Goal: Task Accomplishment & Management: Use online tool/utility

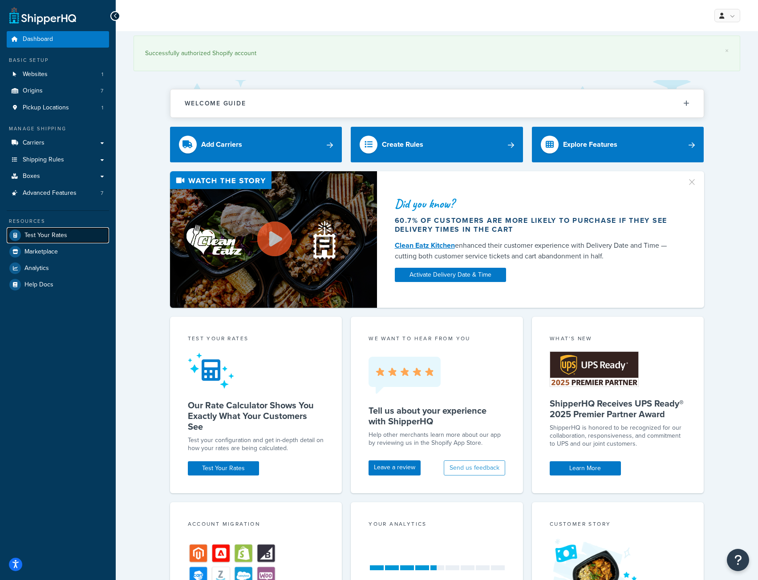
click at [57, 233] on span "Test Your Rates" at bounding box center [45, 236] width 43 height 8
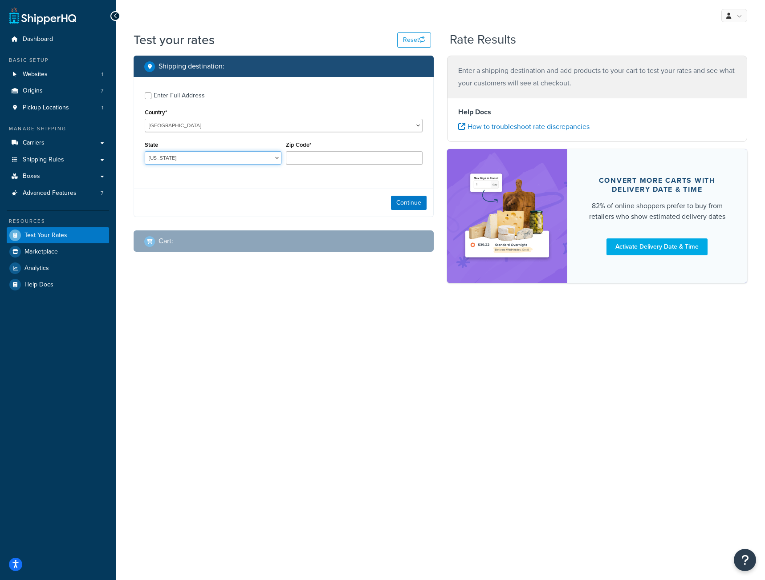
click at [182, 158] on select "[US_STATE] [US_STATE] [US_STATE] [US_STATE] [US_STATE] Armed Forces Americas Ar…" at bounding box center [213, 157] width 137 height 13
select select "MD"
click at [145, 152] on select "[US_STATE] [US_STATE] [US_STATE] [US_STATE] [US_STATE] Armed Forces Americas Ar…" at bounding box center [213, 157] width 137 height 13
click at [310, 155] on input "Zip Code*" at bounding box center [354, 157] width 137 height 13
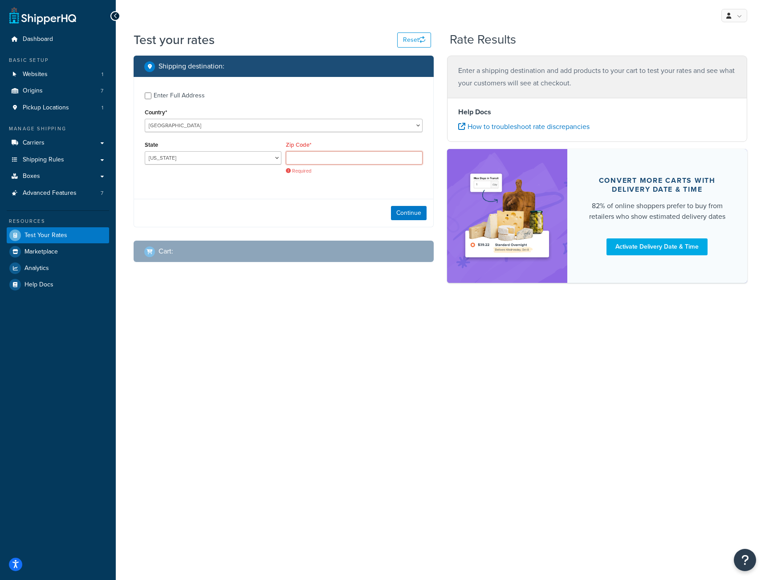
click at [380, 159] on input "Zip Code*" at bounding box center [354, 157] width 137 height 13
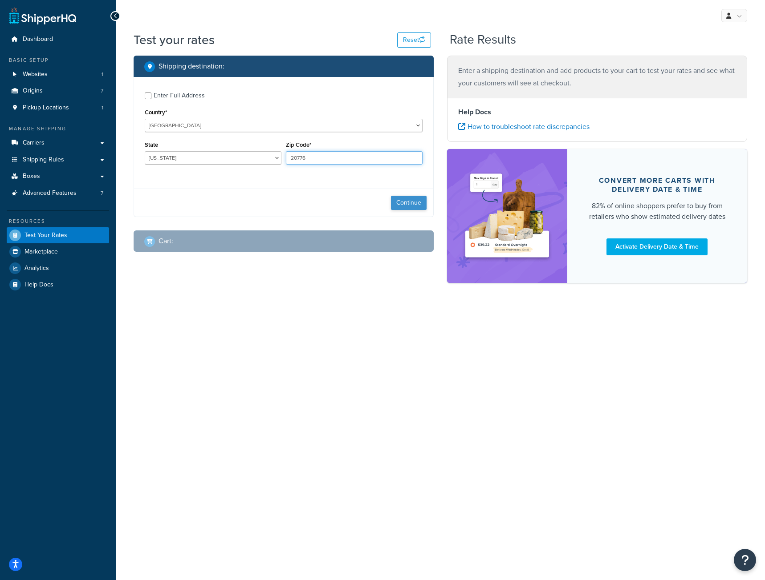
type input "20776"
click at [413, 206] on button "Continue" at bounding box center [409, 203] width 36 height 14
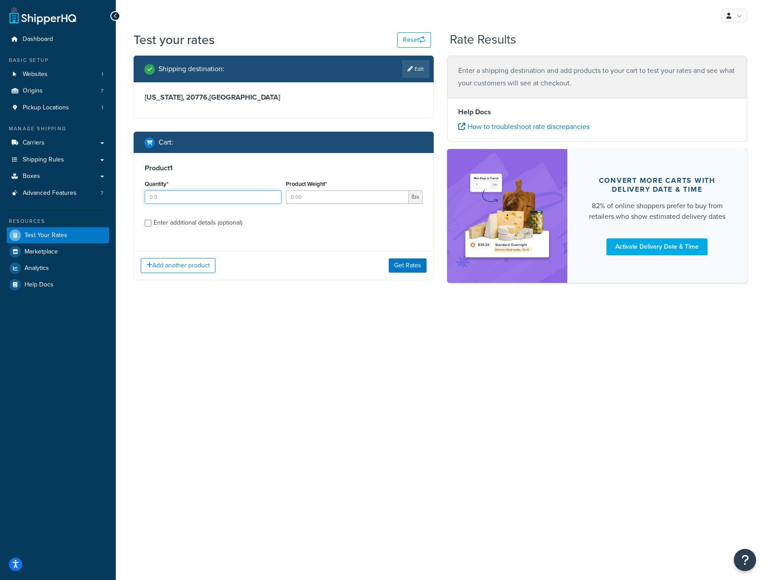
click at [233, 200] on input "Quantity*" at bounding box center [213, 197] width 137 height 13
type input "1"
click at [320, 199] on input "Product Weight*" at bounding box center [347, 197] width 123 height 13
type input "3.15"
click at [180, 197] on input "1" at bounding box center [213, 197] width 137 height 13
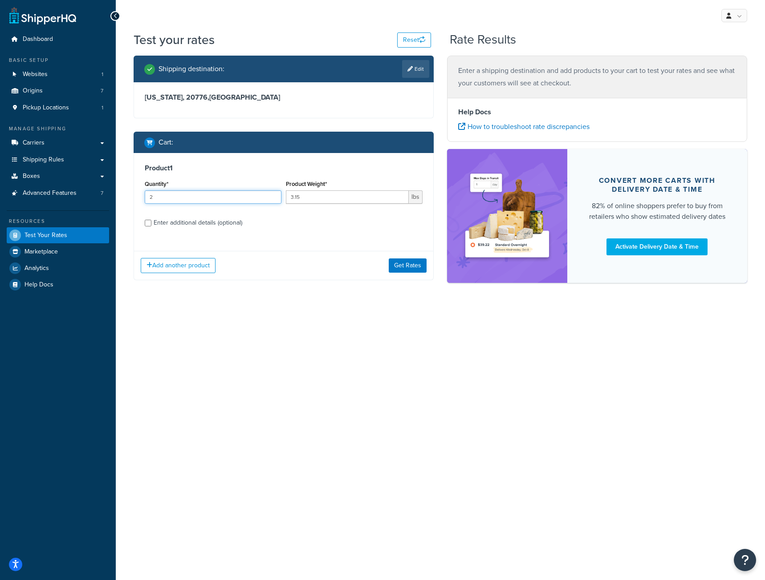
type input "2"
click at [145, 223] on input "Enter additional details (optional)" at bounding box center [148, 223] width 7 height 7
checkbox input "true"
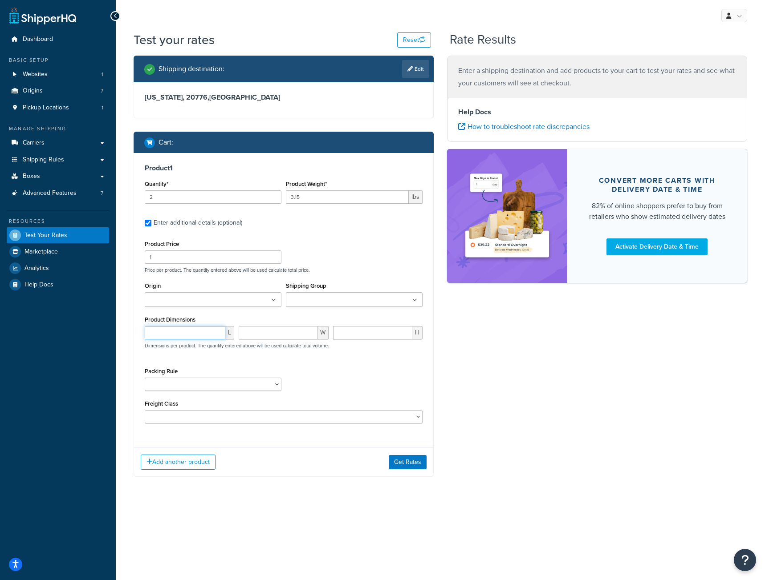
click at [158, 332] on input "number" at bounding box center [185, 332] width 81 height 13
click at [151, 334] on input "10.6" at bounding box center [185, 332] width 81 height 13
type input "23.6"
click at [259, 336] on input "number" at bounding box center [278, 332] width 78 height 13
type input "10.45"
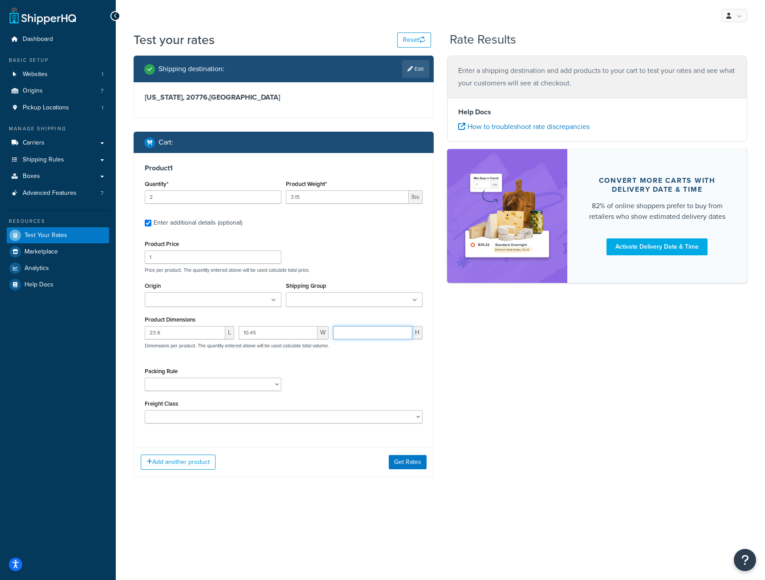
click at [373, 337] on input "number" at bounding box center [372, 332] width 79 height 13
type input "5.45"
click at [248, 334] on input "10.45" at bounding box center [278, 332] width 78 height 13
type input "21.45"
click at [338, 301] on input "Shipping Group" at bounding box center [327, 301] width 79 height 10
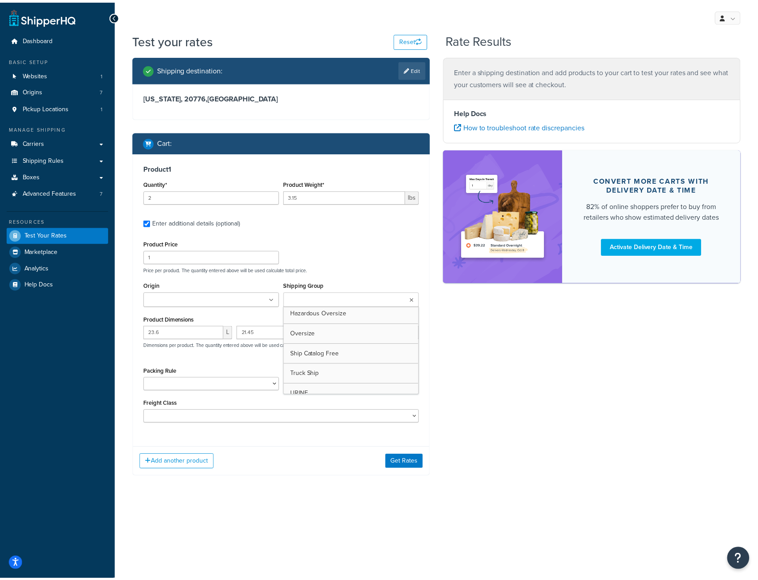
scroll to position [134, 0]
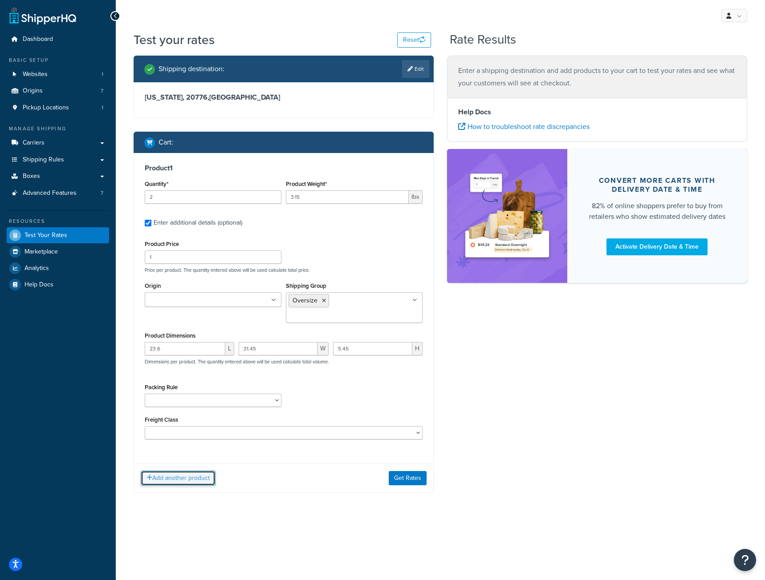
click at [184, 471] on button "Add another product" at bounding box center [178, 478] width 75 height 15
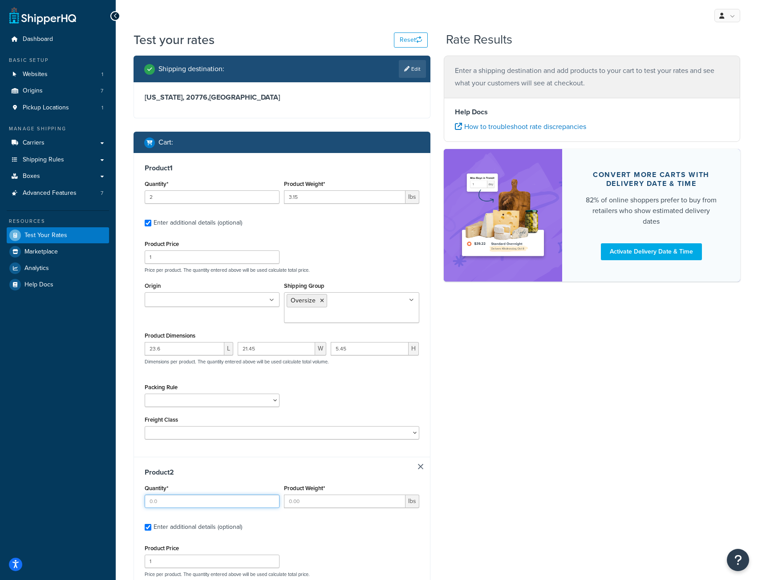
click at [164, 495] on input "Quantity*" at bounding box center [212, 501] width 135 height 13
type input "4"
click at [332, 495] on input "Product Weight*" at bounding box center [344, 501] width 121 height 13
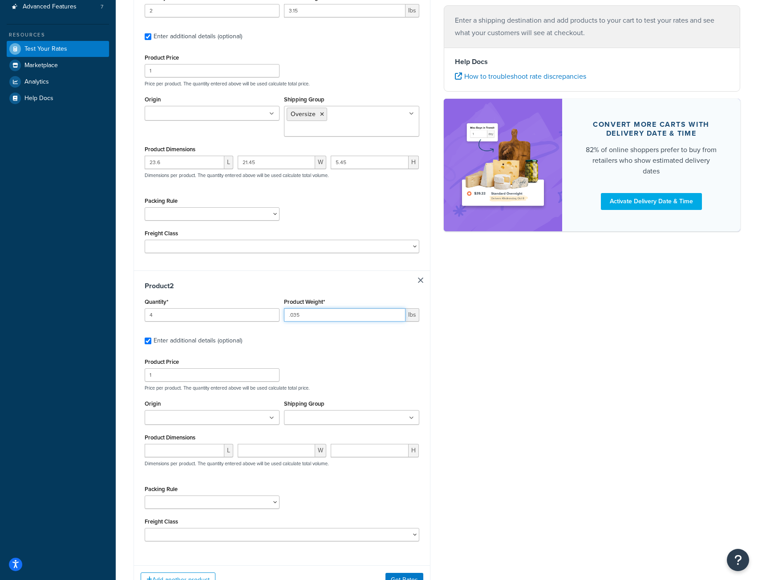
scroll to position [247, 0]
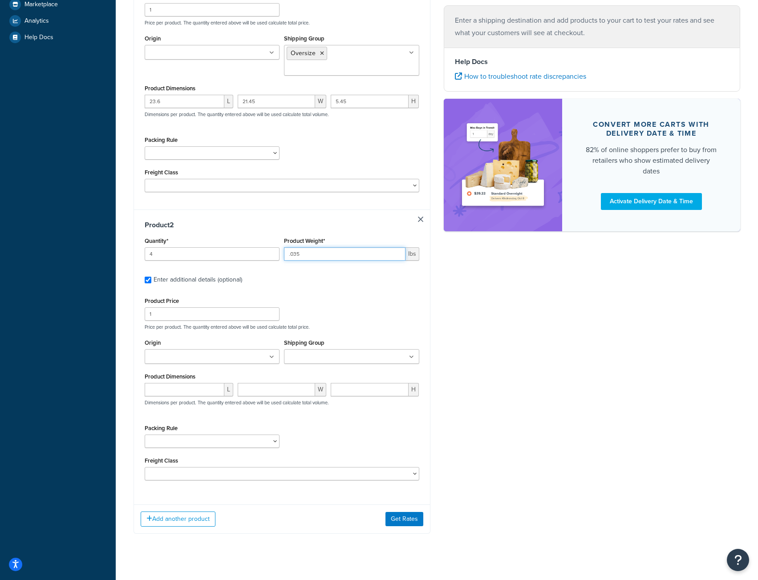
type input ".035"
click at [365, 349] on ul at bounding box center [351, 356] width 135 height 15
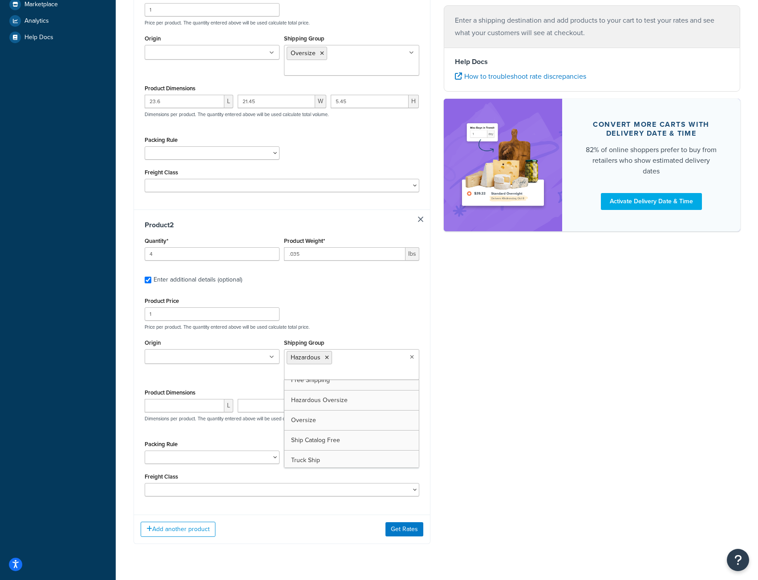
click at [357, 322] on div "Product Price 1 Price per product. The quantity entered above will be used calc…" at bounding box center [282, 396] width 275 height 203
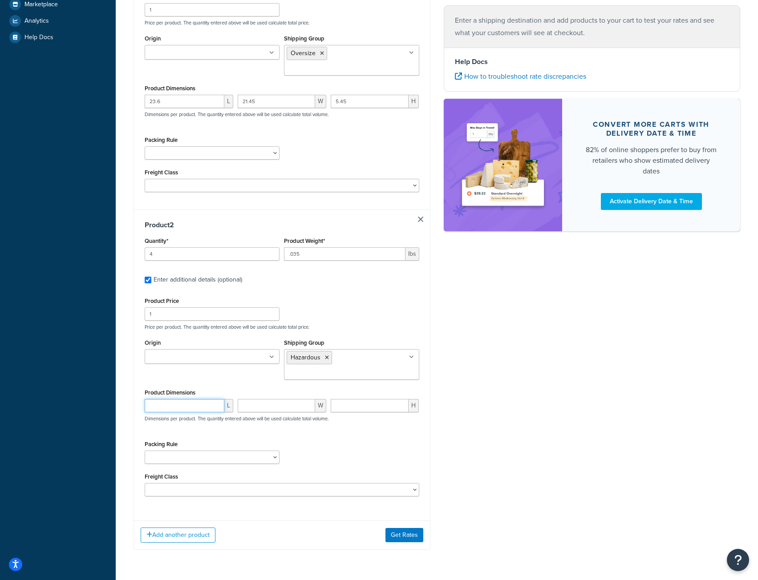
click at [200, 399] on input "number" at bounding box center [185, 405] width 80 height 13
type input "4.05"
click at [265, 399] on input "2.69" at bounding box center [276, 405] width 77 height 13
type input "2.9"
click at [353, 399] on input "number" at bounding box center [370, 405] width 78 height 13
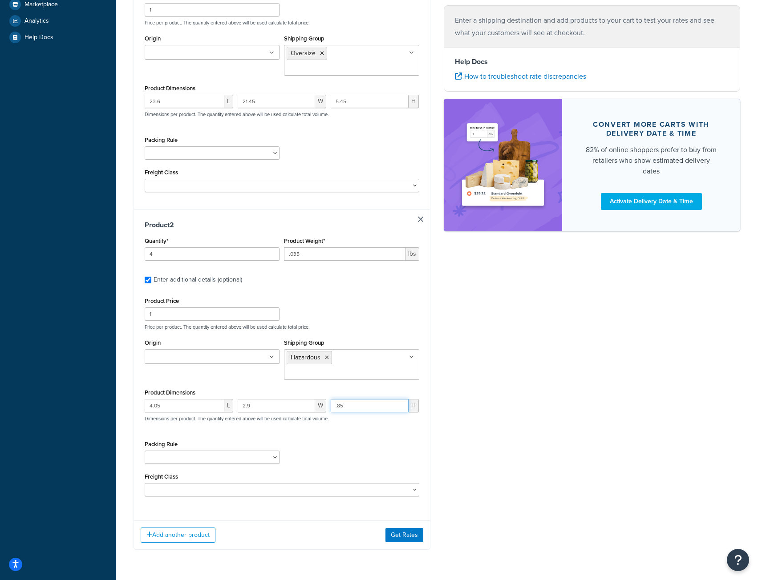
type input ".85"
click at [447, 404] on div "Shipping destination : Edit [US_STATE], 20776 , [GEOGRAPHIC_DATA] Cart : Produc…" at bounding box center [437, 185] width 620 height 755
click at [183, 528] on button "Add another product" at bounding box center [178, 535] width 75 height 15
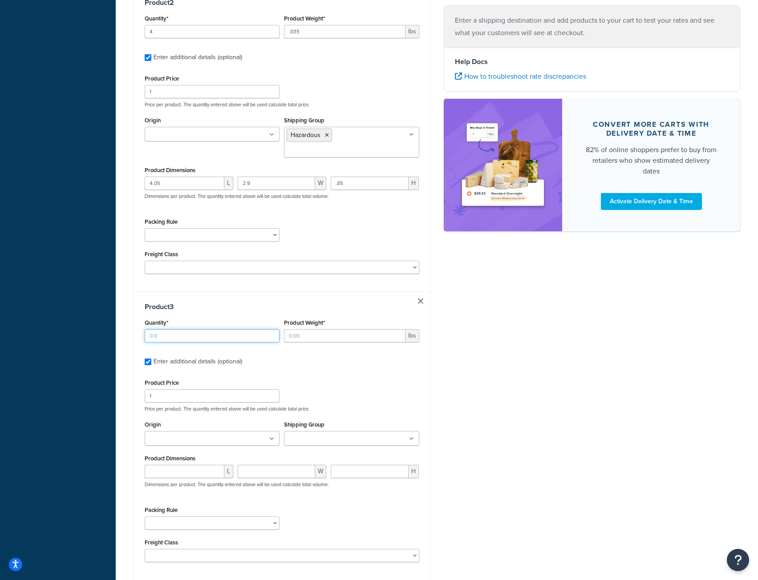
click at [162, 329] on input "Quantity*" at bounding box center [212, 335] width 135 height 13
type input "2"
click at [302, 329] on input "Product Weight*" at bounding box center [344, 335] width 121 height 13
type input ".01"
click at [271, 354] on label "Enter additional details (optional)" at bounding box center [287, 361] width 266 height 14
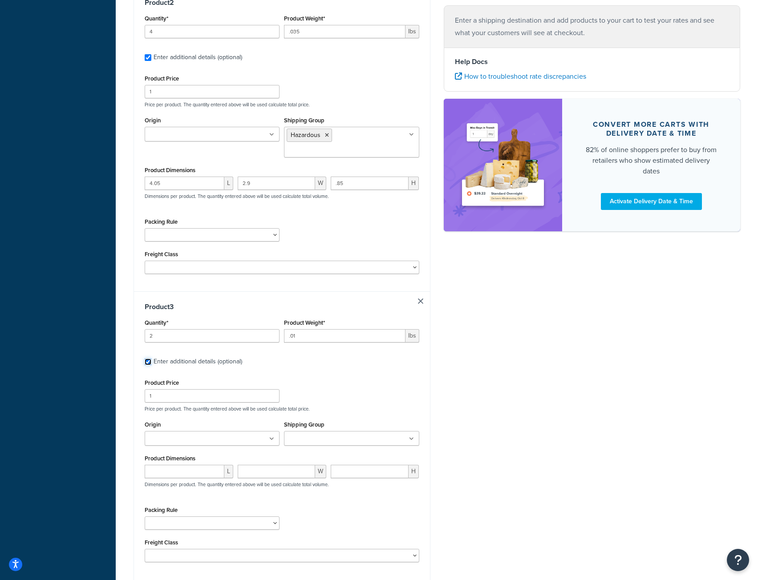
click at [151, 359] on input "Enter additional details (optional)" at bounding box center [148, 362] width 7 height 7
checkbox input "false"
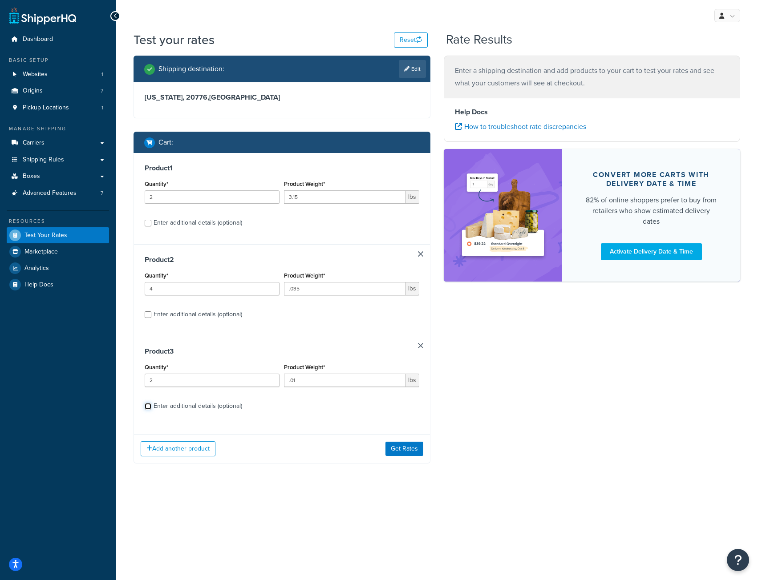
scroll to position [0, 0]
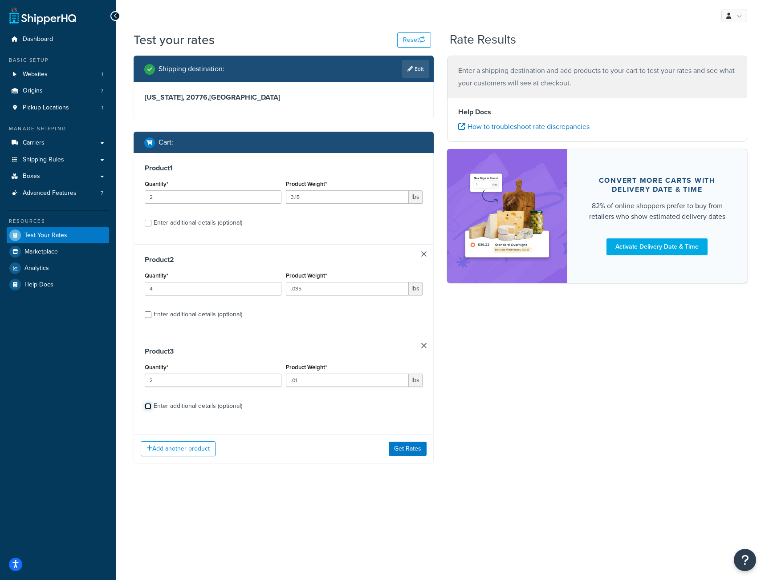
click at [147, 407] on input "Enter additional details (optional)" at bounding box center [148, 406] width 7 height 7
checkbox input "true"
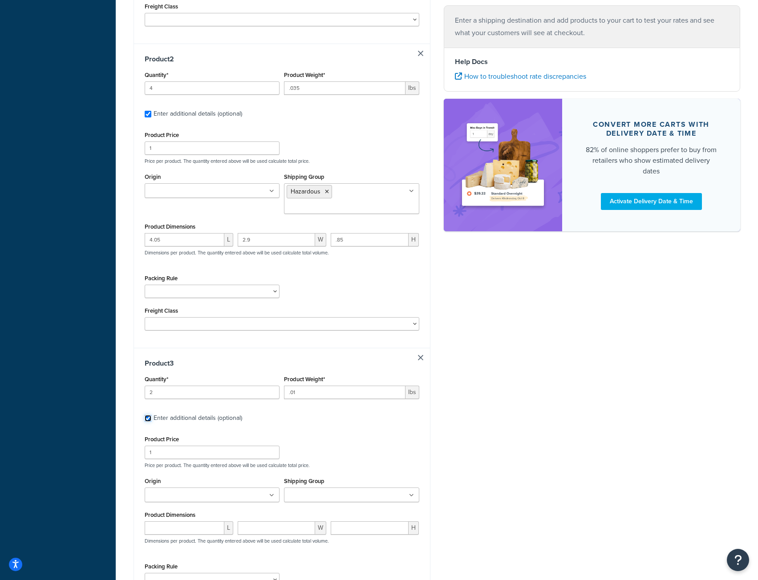
scroll to position [534, 0]
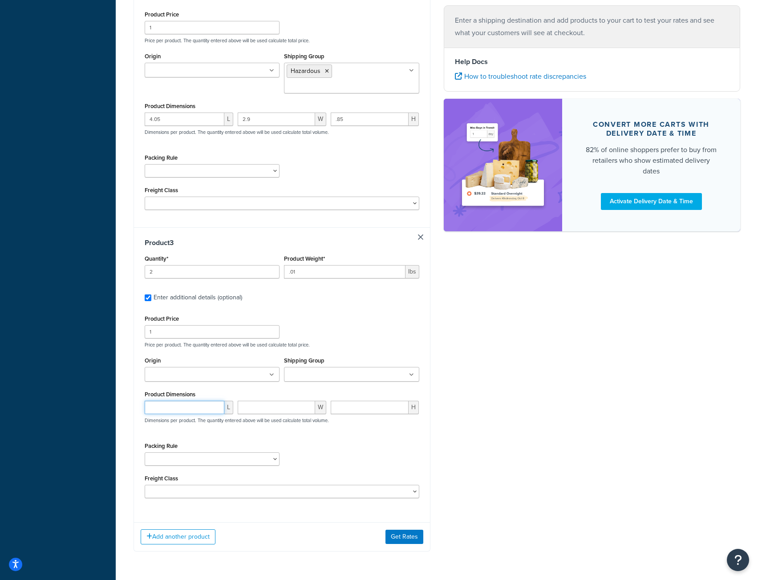
click at [170, 401] on input "number" at bounding box center [185, 407] width 80 height 13
type input "4.6"
type input "3.25"
click at [355, 401] on input "number" at bounding box center [370, 407] width 78 height 13
type input ".25"
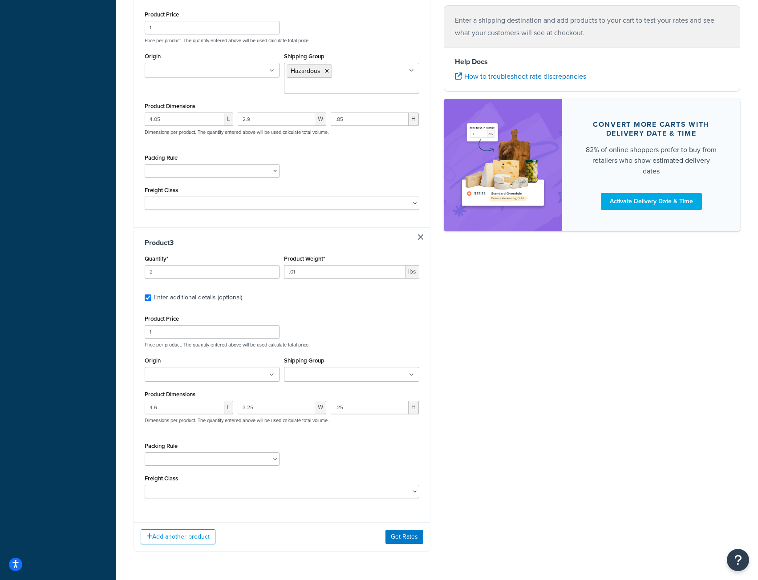
click at [383, 367] on ul at bounding box center [351, 374] width 135 height 15
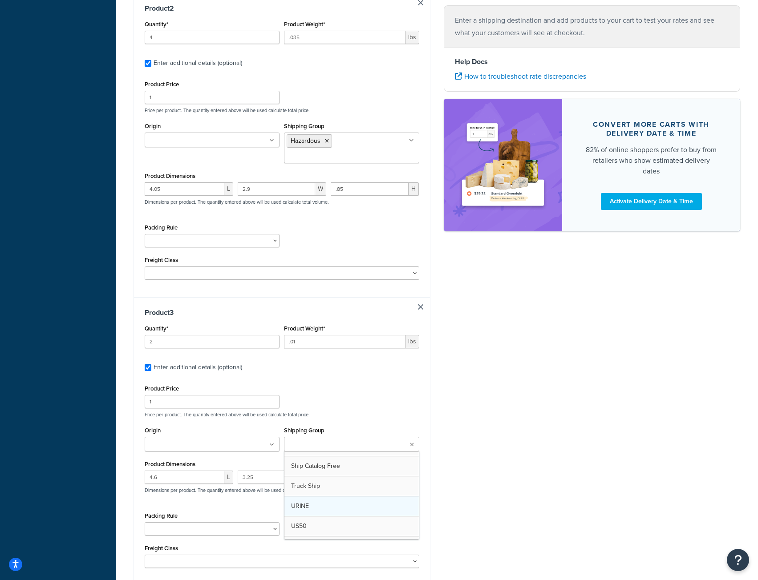
scroll to position [172, 0]
click at [216, 495] on div "Product Price 1 Price per product. The quantity entered above will be used calc…" at bounding box center [282, 476] width 275 height 186
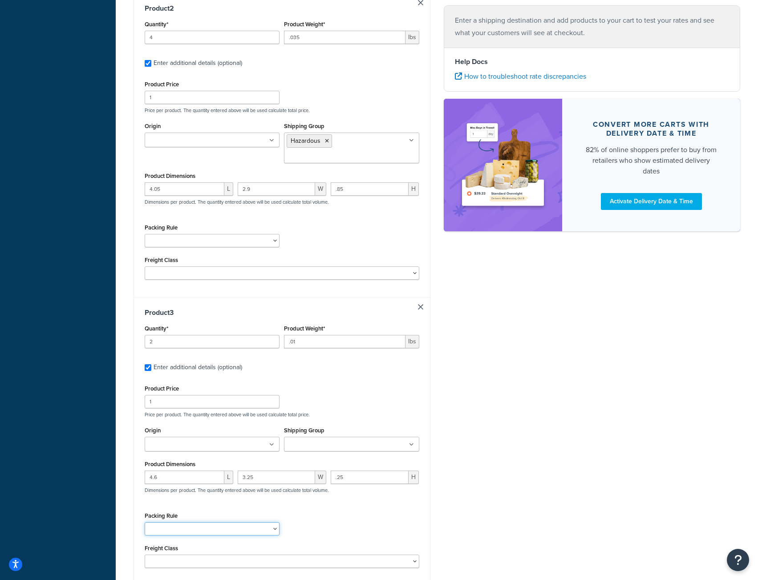
click at [274, 523] on select "[PERSON_NAME] Test No Autopack" at bounding box center [212, 529] width 135 height 13
select select "51249"
click at [145, 523] on select "[PERSON_NAME] Test No Autopack" at bounding box center [212, 529] width 135 height 13
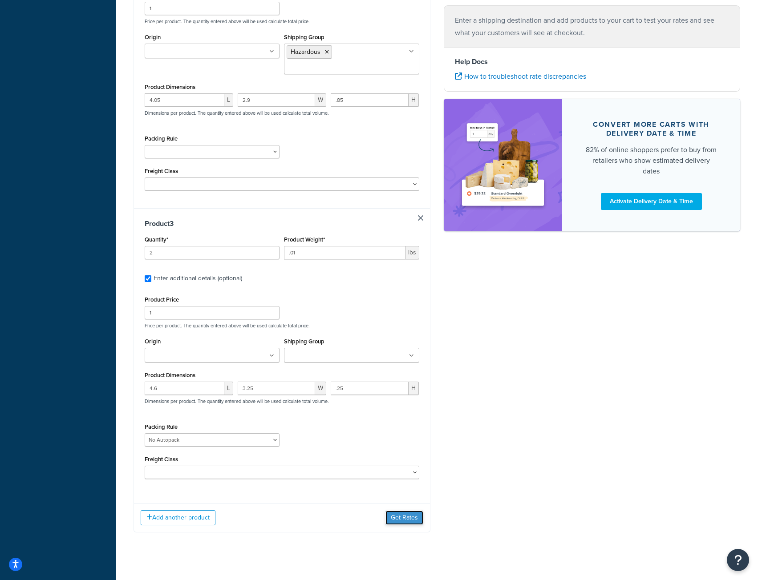
click at [410, 511] on button "Get Rates" at bounding box center [404, 518] width 38 height 14
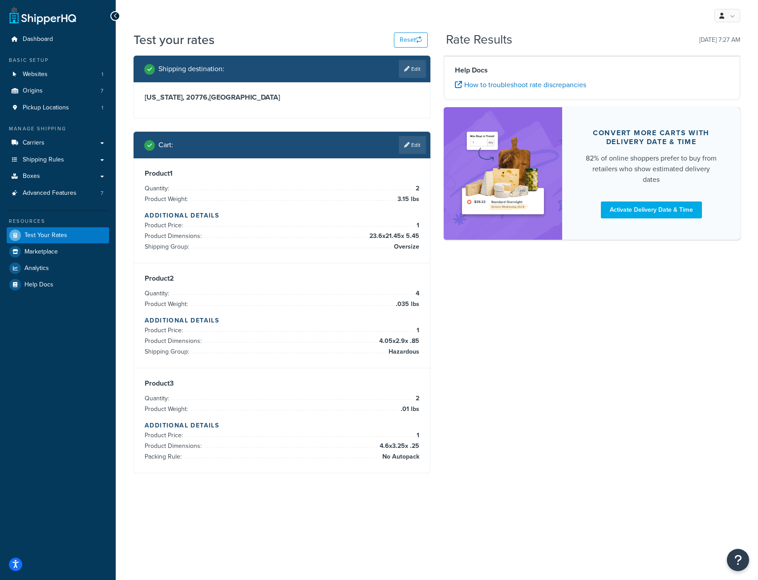
scroll to position [0, 0]
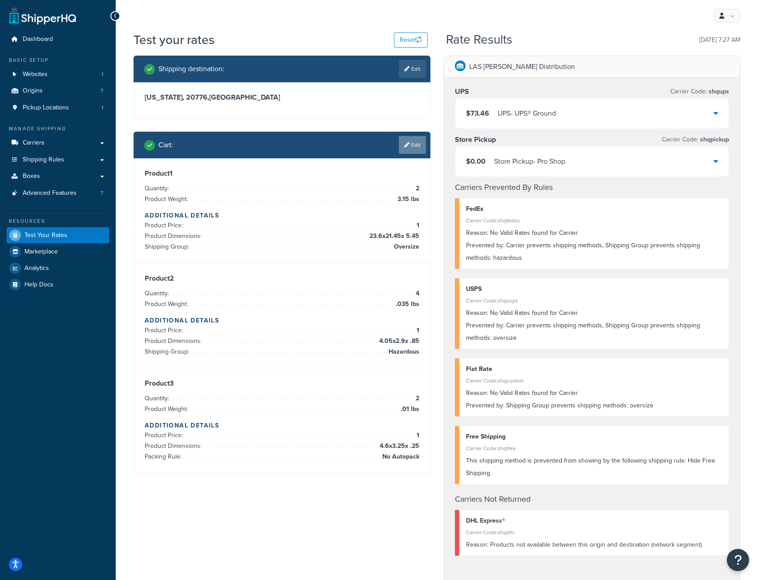
click at [414, 153] on link "Edit" at bounding box center [412, 145] width 27 height 18
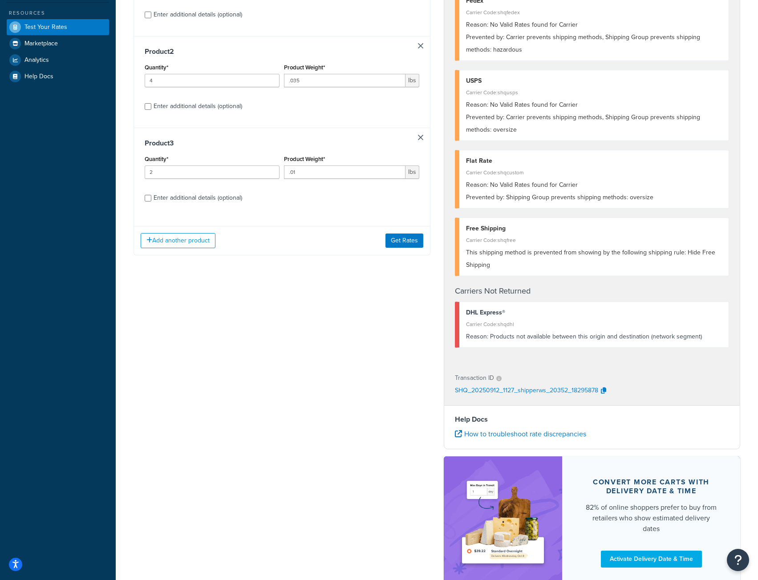
scroll to position [223, 0]
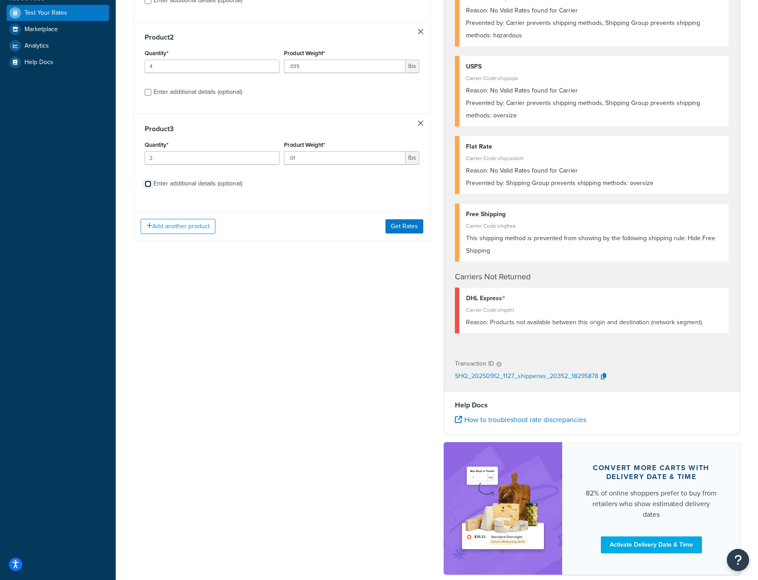
click at [147, 184] on input "Enter additional details (optional)" at bounding box center [148, 184] width 7 height 7
checkbox input "true"
select select "51249"
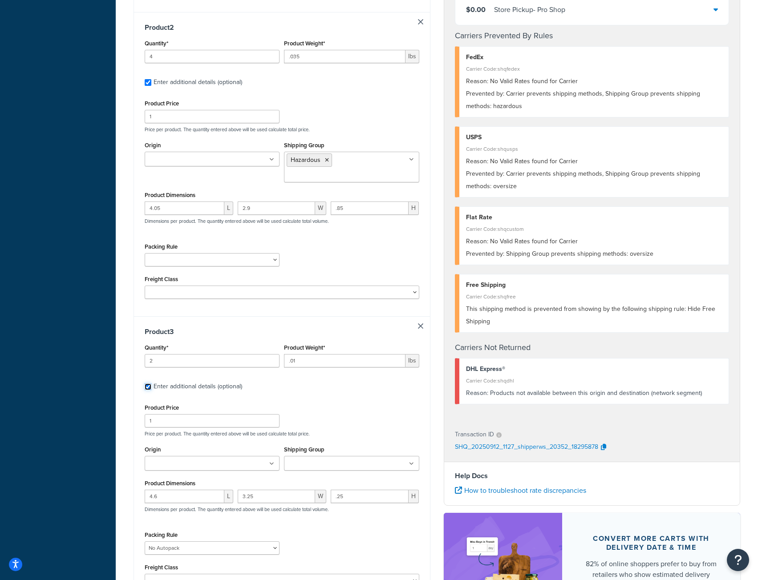
scroll to position [553, 0]
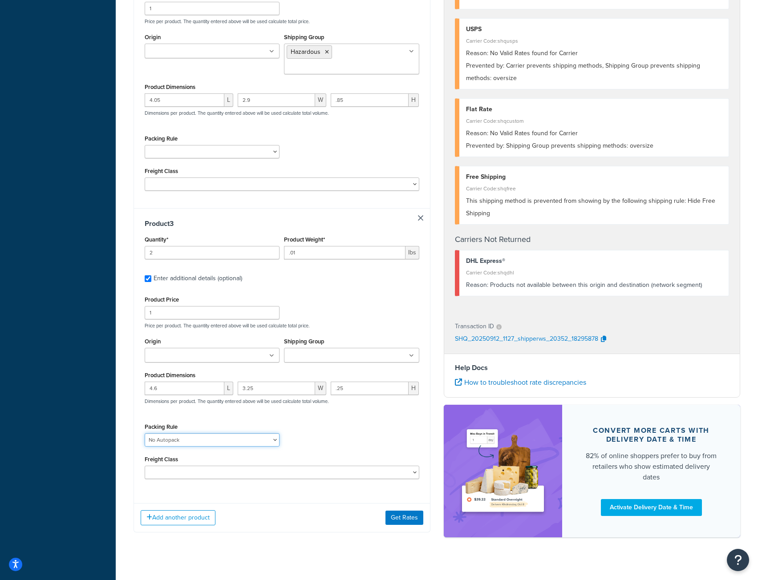
click at [273, 434] on select "[PERSON_NAME] Test No Autopack" at bounding box center [212, 440] width 135 height 13
select select
click at [145, 434] on select "[PERSON_NAME] Test No Autopack" at bounding box center [212, 440] width 135 height 13
click at [399, 511] on button "Get Rates" at bounding box center [404, 518] width 38 height 14
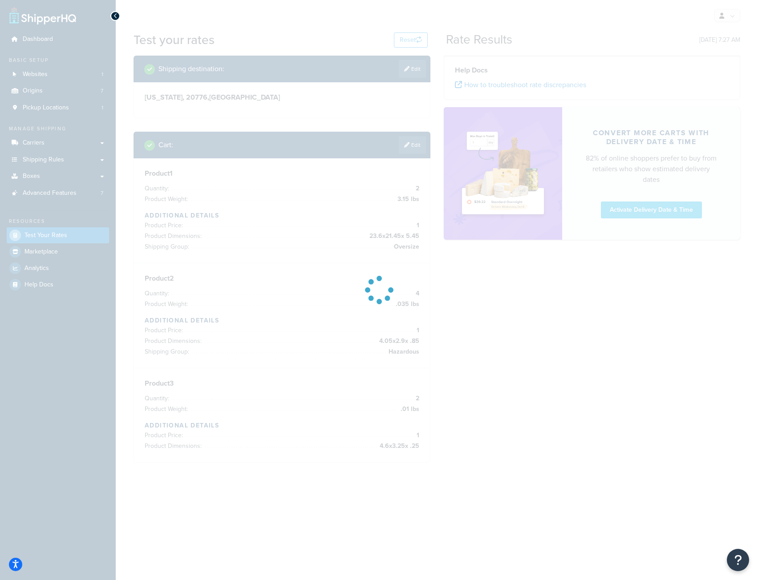
scroll to position [0, 0]
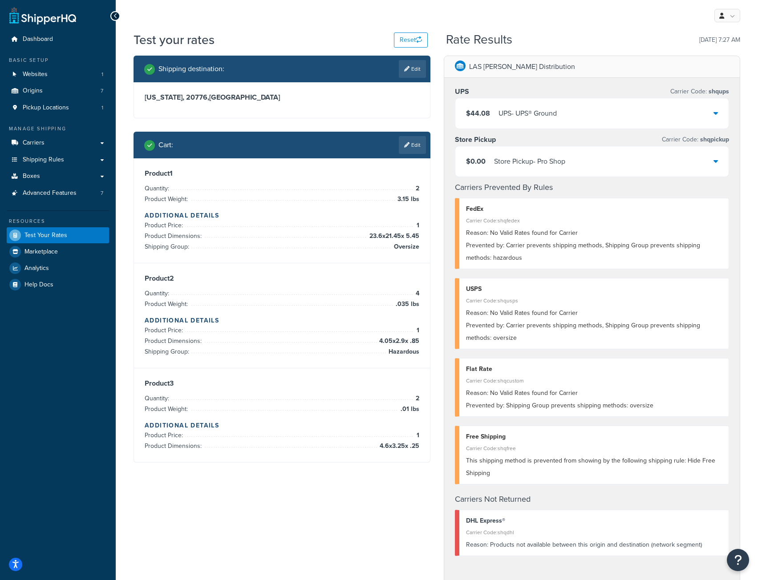
click at [712, 114] on div "$44.08 UPS - UPS® Ground" at bounding box center [592, 113] width 274 height 30
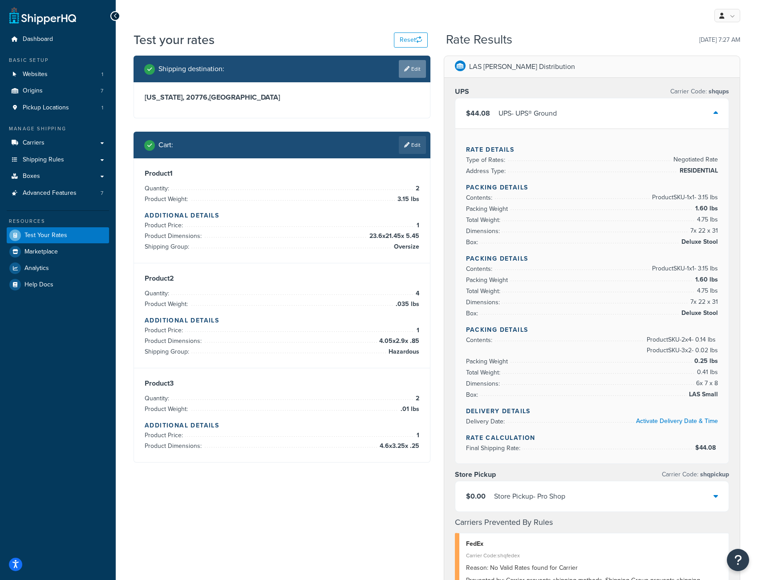
click at [411, 68] on link "Edit" at bounding box center [412, 69] width 27 height 18
select select "MD"
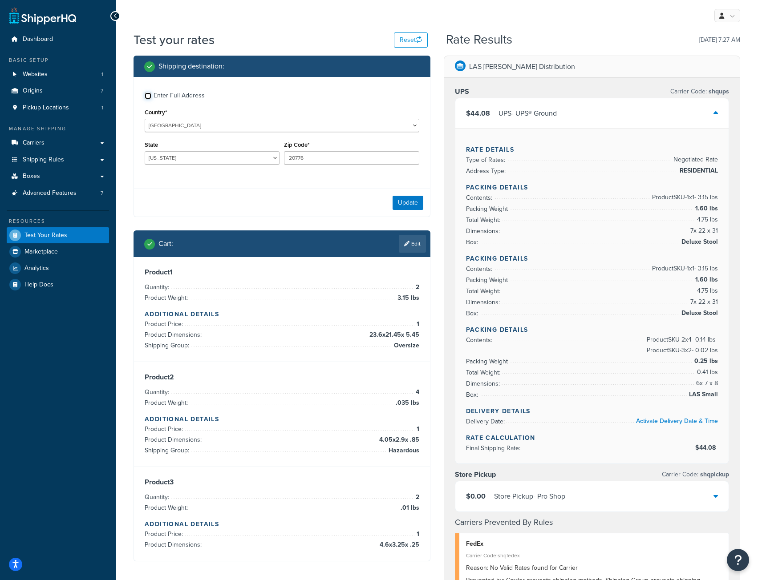
click at [146, 97] on input "Enter Full Address" at bounding box center [148, 96] width 7 height 7
checkbox input "true"
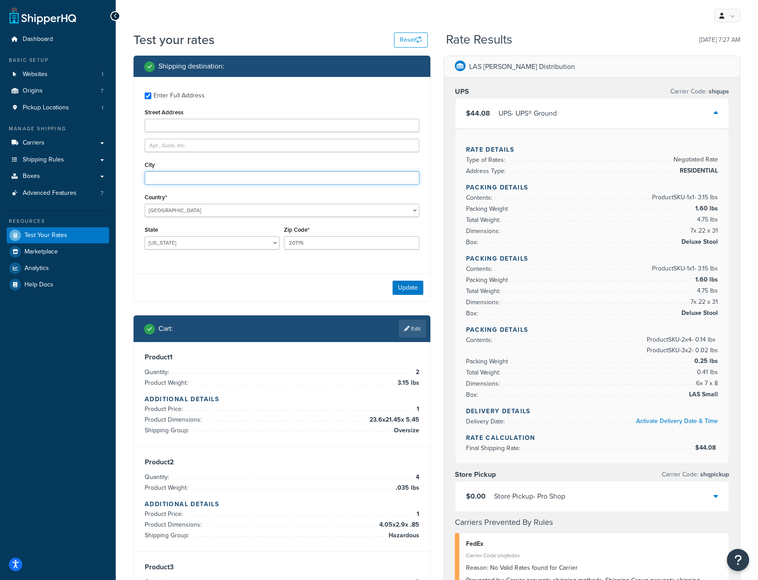
click at [170, 178] on input "City" at bounding box center [282, 177] width 275 height 13
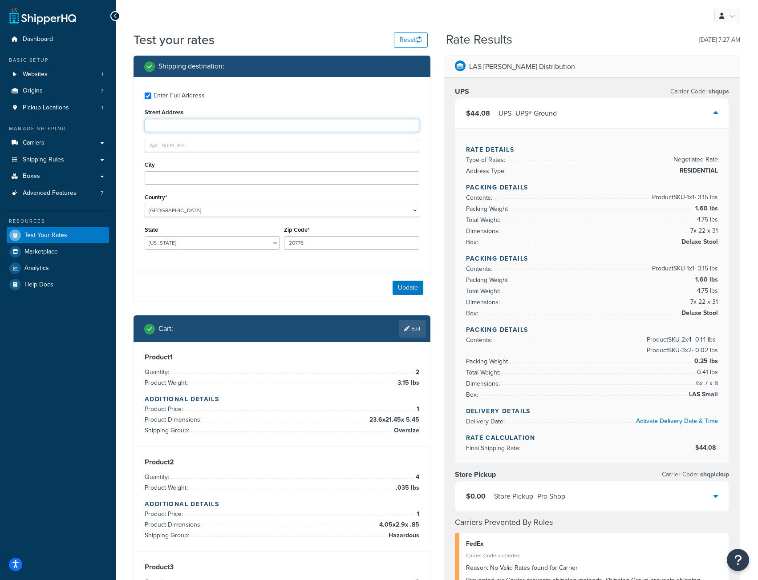
click at [166, 124] on input "Street Address" at bounding box center [282, 125] width 275 height 13
type input "[STREET_ADDRESS][PERSON_NAME]"
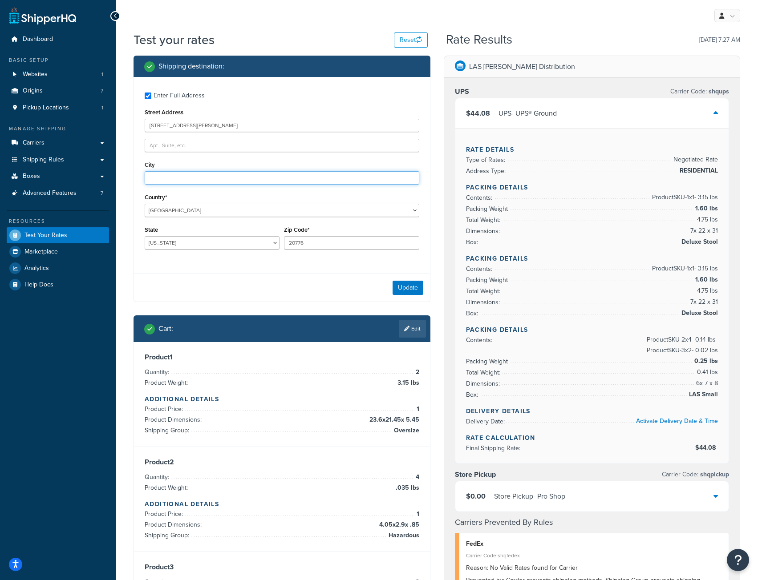
click at [154, 178] on input "City" at bounding box center [282, 177] width 275 height 13
type input "[PERSON_NAME]"
click at [406, 290] on button "Update" at bounding box center [408, 288] width 31 height 14
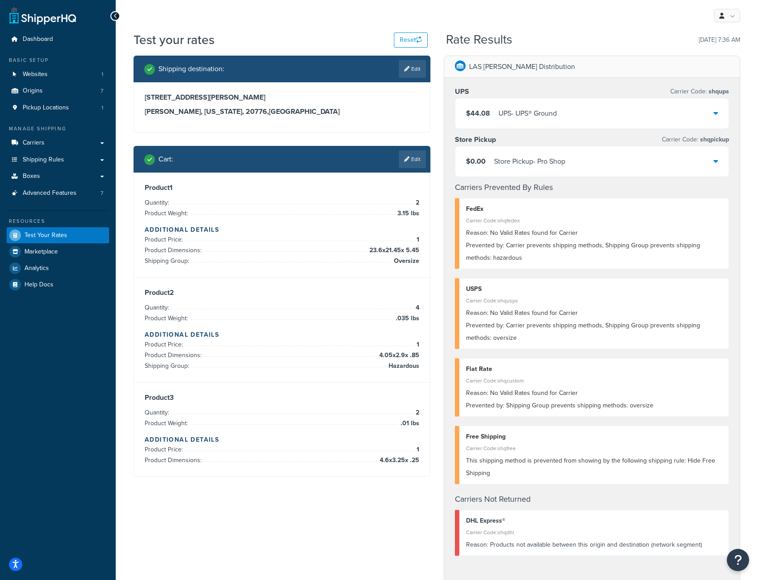
click at [714, 114] on icon at bounding box center [716, 113] width 4 height 7
